Goal: Information Seeking & Learning: Compare options

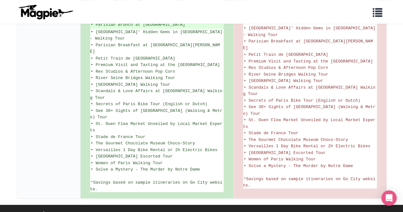
scroll to position [177, 0]
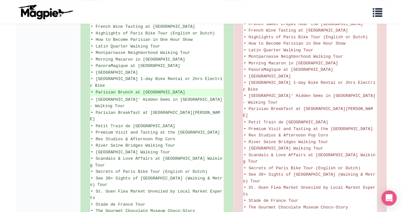
scroll to position [230, 0]
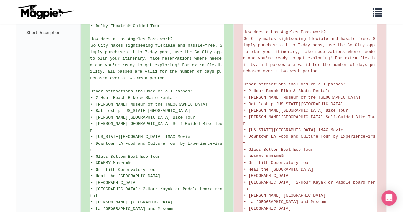
scroll to position [385, 0]
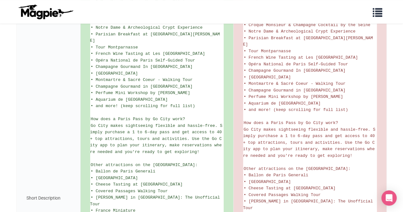
scroll to position [233, 0]
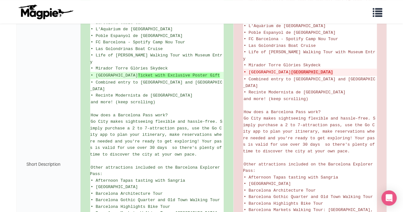
scroll to position [209, 0]
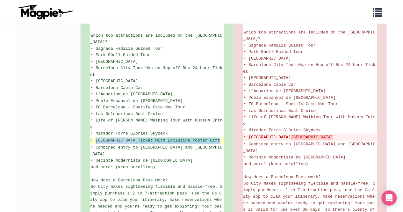
drag, startPoint x: 96, startPoint y: 127, endPoint x: 212, endPoint y: 125, distance: 116.0
click at [212, 137] on ins "• Moco Museum Ticket with Exclusive Poster Gift" at bounding box center [157, 140] width 132 height 6
copy ins "Moco Museum Ticket with Exclusive Poster Gift"
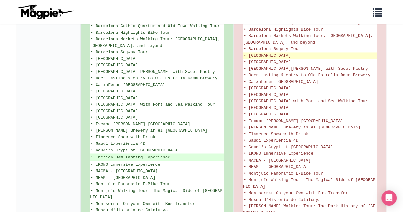
scroll to position [203, 0]
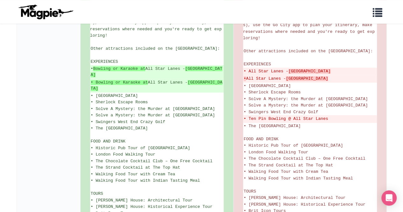
scroll to position [342, 0]
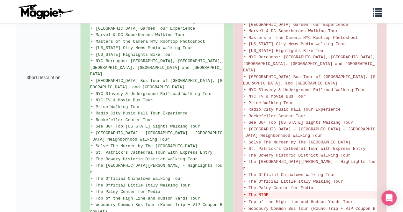
scroll to position [94, 0]
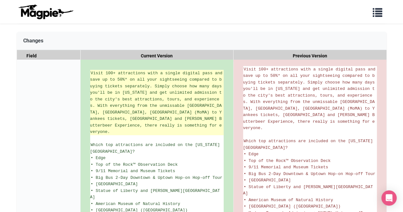
click at [136, 106] on span "Visit 100+ attractions with a single digital pass and save up to 50%* on all yo…" at bounding box center [157, 103] width 135 height 64
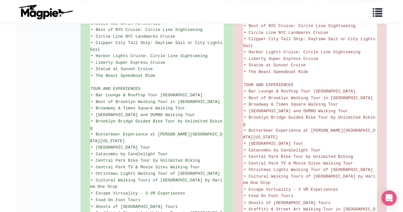
scroll to position [207, 0]
